Goal: Use online tool/utility: Utilize a website feature to perform a specific function

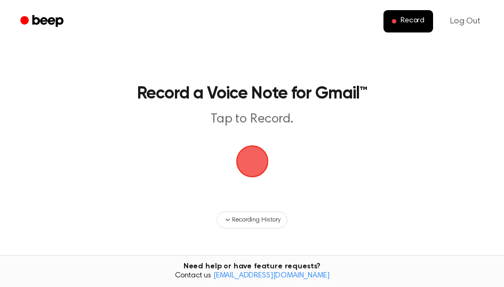
click at [255, 164] on span "button" at bounding box center [252, 162] width 30 height 30
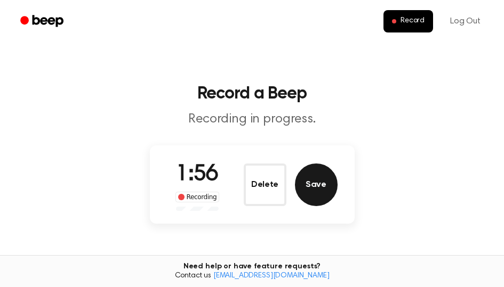
click at [317, 191] on button "Save" at bounding box center [316, 185] width 43 height 43
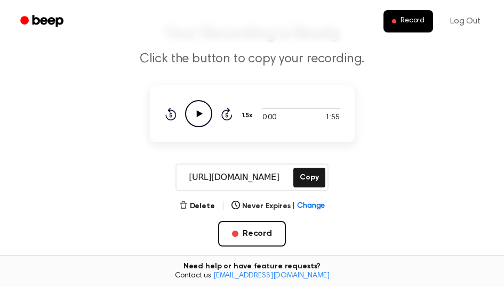
scroll to position [53, 0]
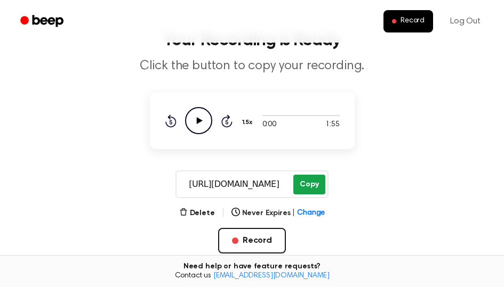
click at [310, 180] on button "Copy" at bounding box center [308, 185] width 31 height 20
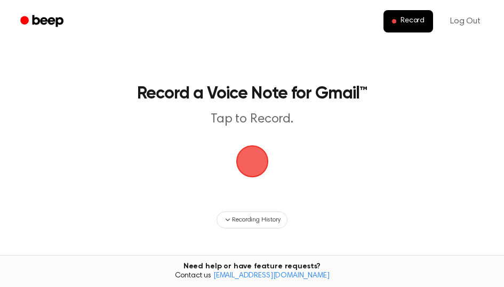
click at [256, 159] on span "button" at bounding box center [251, 161] width 39 height 39
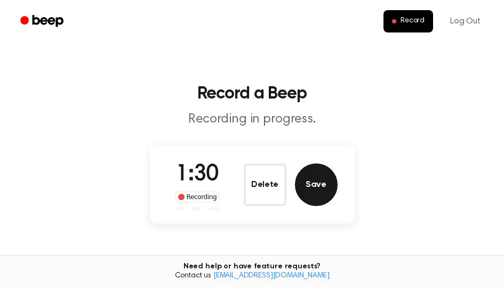
click at [301, 170] on button "Save" at bounding box center [316, 185] width 43 height 43
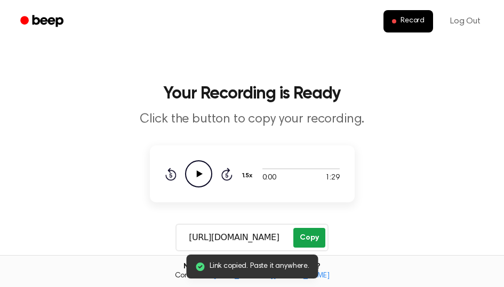
click at [308, 240] on button "Copy" at bounding box center [308, 238] width 31 height 20
